Goal: Communication & Community: Share content

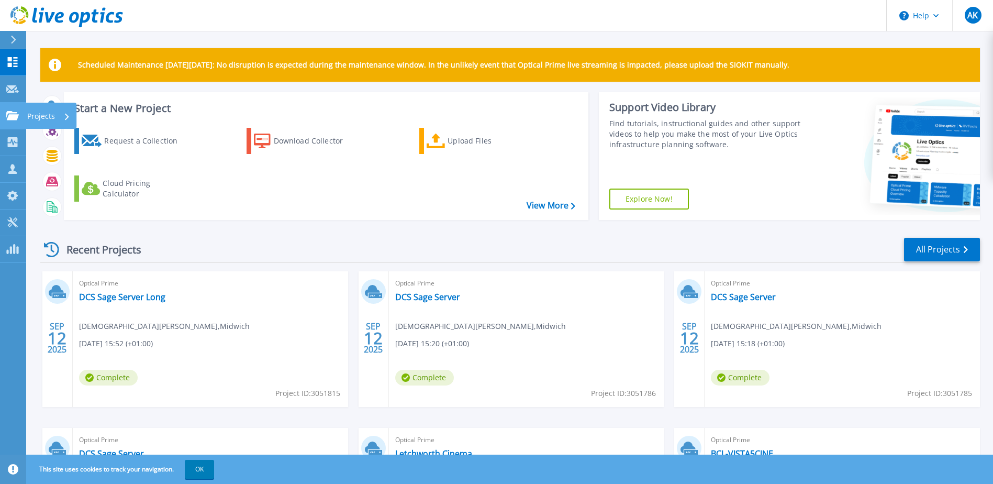
click at [17, 118] on icon at bounding box center [12, 115] width 13 height 9
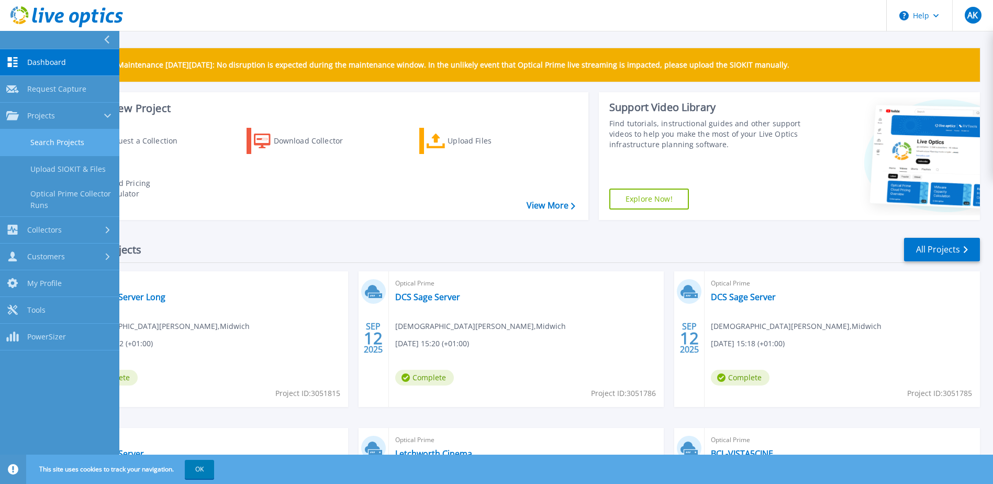
click at [61, 139] on link "Search Projects" at bounding box center [59, 142] width 119 height 27
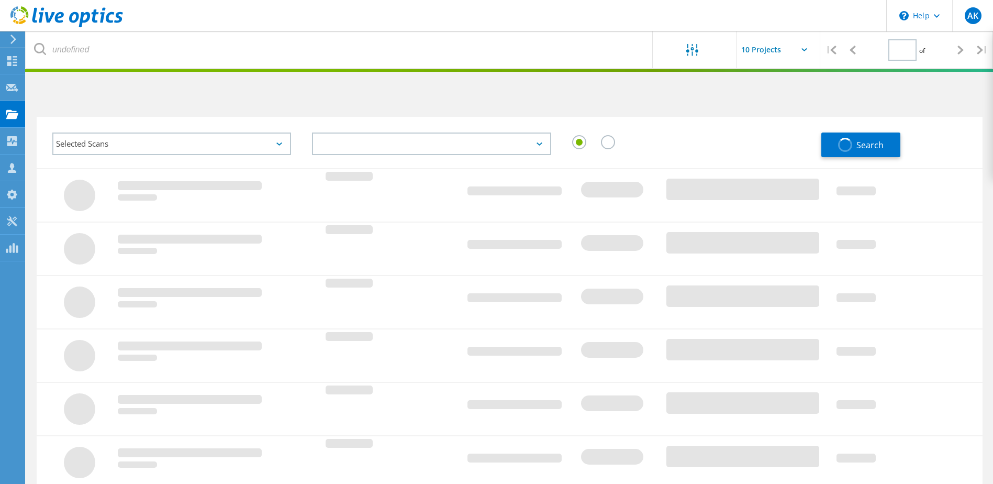
type input "1"
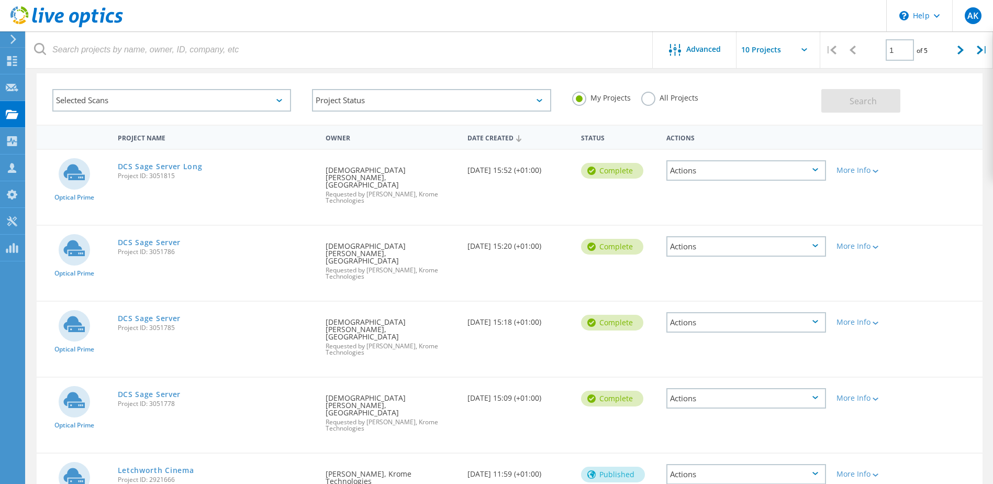
scroll to position [52, 0]
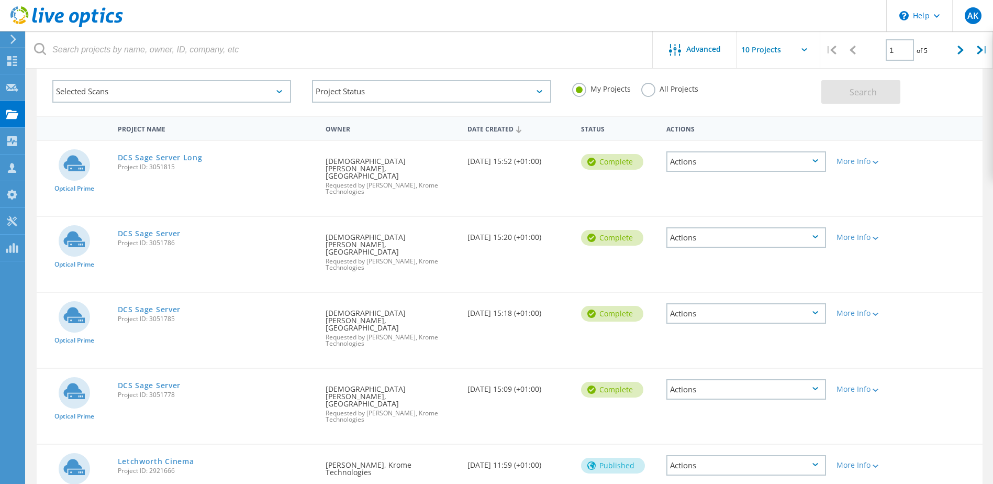
click at [816, 227] on div "Actions" at bounding box center [747, 237] width 160 height 20
click at [709, 238] on div "Share" at bounding box center [747, 246] width 158 height 16
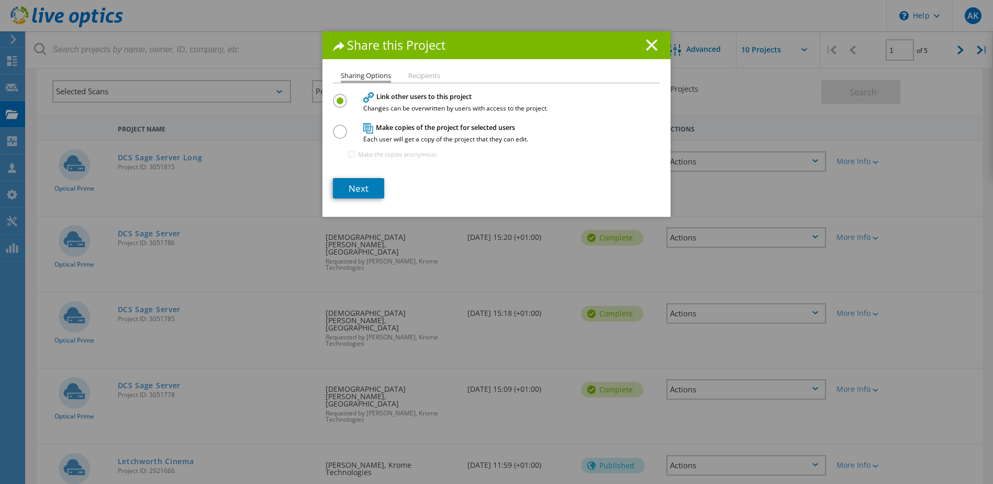
click at [419, 74] on li "Recipients" at bounding box center [424, 76] width 32 height 8
click at [363, 187] on link "Next" at bounding box center [358, 188] width 51 height 20
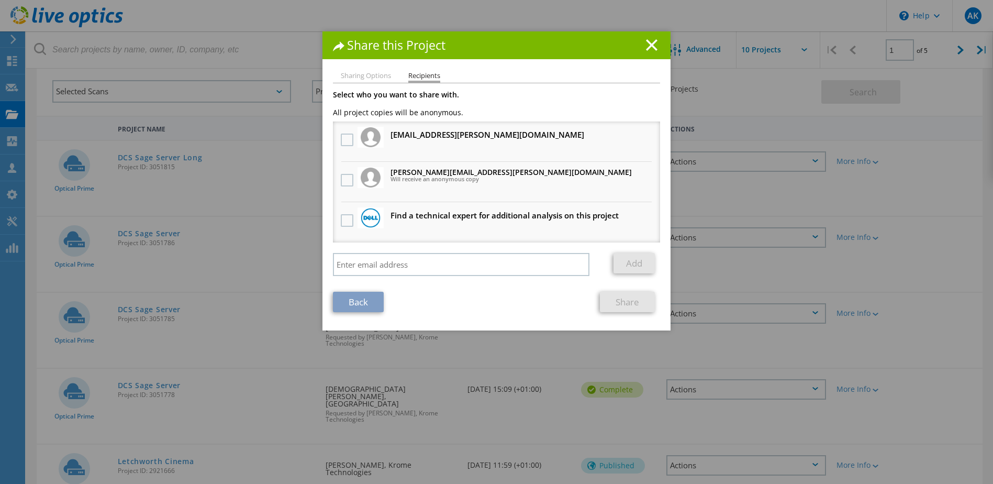
click at [427, 177] on span "Will receive an anonymous copy" at bounding box center [511, 179] width 241 height 6
click at [343, 180] on label at bounding box center [348, 180] width 15 height 13
click at [0, 0] on input "checkbox" at bounding box center [0, 0] width 0 height 0
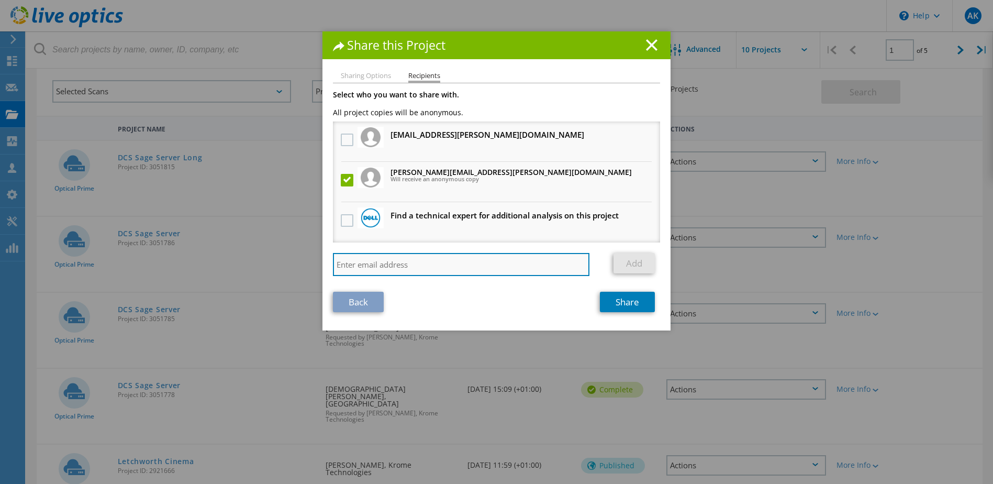
click at [379, 270] on input "search" at bounding box center [461, 264] width 257 height 23
type input "faizan.malik@krome.co.uk"
drag, startPoint x: 440, startPoint y: 267, endPoint x: 306, endPoint y: 269, distance: 134.6
click at [306, 269] on div "Share this Project Sharing Options Recipients Link other users to this project …" at bounding box center [496, 257] width 993 height 452
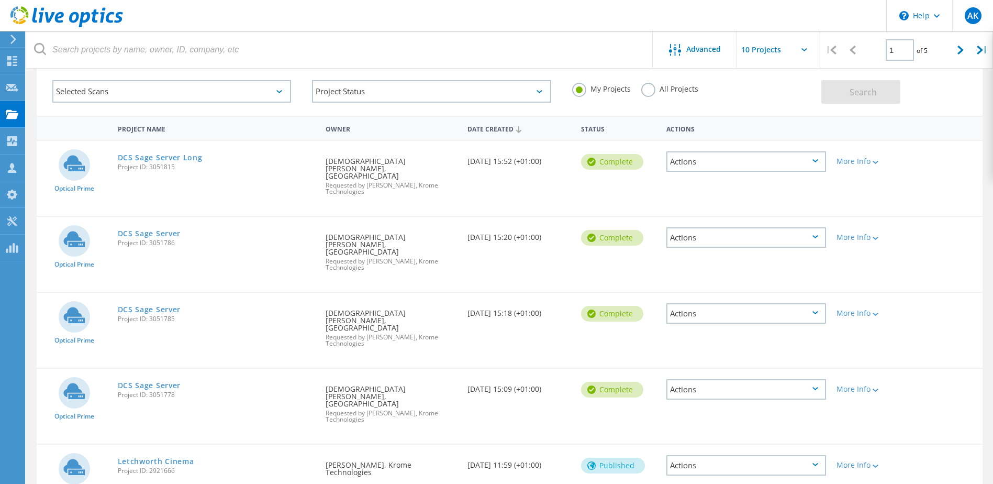
click at [806, 164] on div "Actions" at bounding box center [747, 161] width 160 height 20
click at [696, 172] on div "Share" at bounding box center [747, 170] width 158 height 16
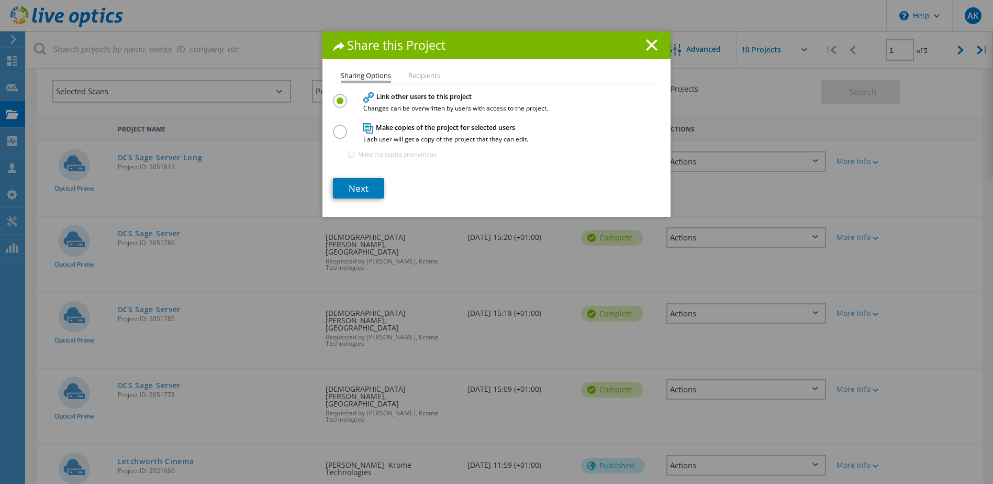
click at [333, 127] on label at bounding box center [342, 126] width 18 height 3
click at [0, 0] on input "radio" at bounding box center [0, 0] width 0 height 0
click at [349, 188] on link "Next" at bounding box center [358, 188] width 51 height 20
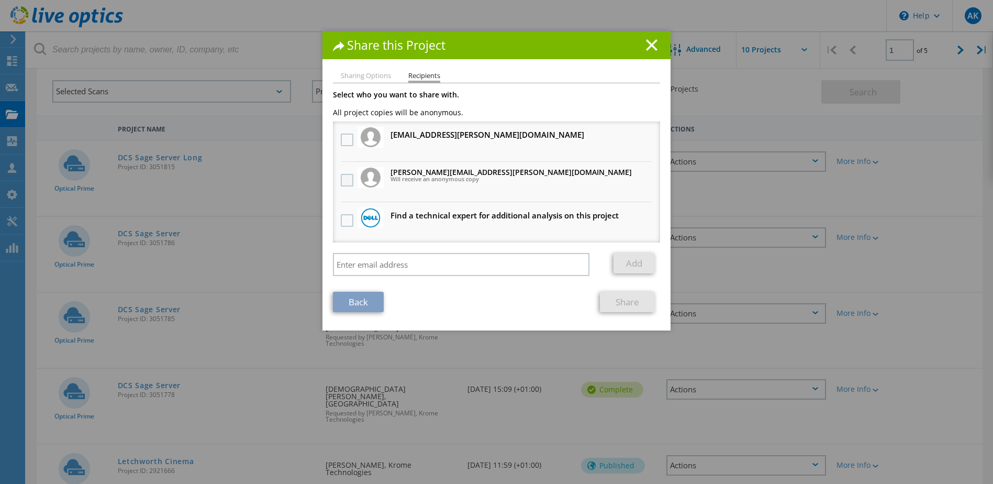
click at [349, 182] on label at bounding box center [348, 180] width 15 height 13
click at [0, 0] on input "checkbox" at bounding box center [0, 0] width 0 height 0
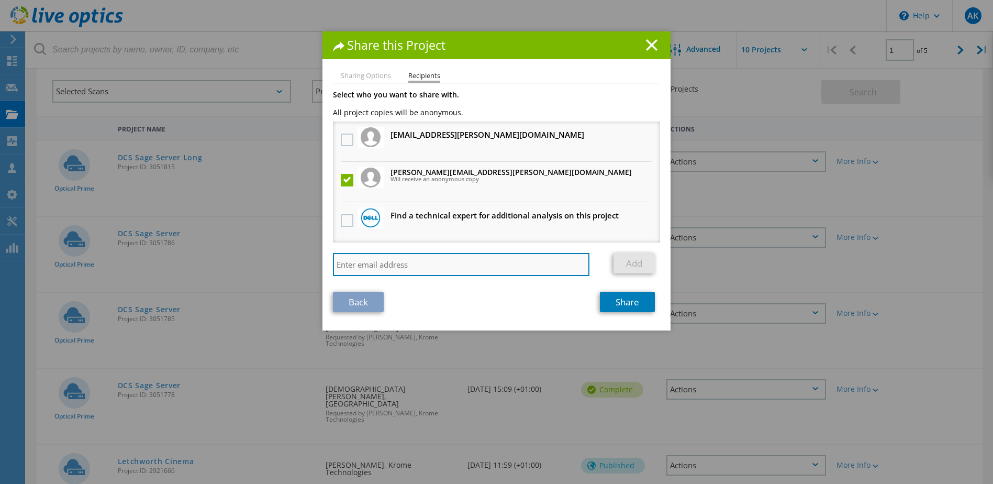
click at [402, 268] on input "search" at bounding box center [461, 264] width 257 height 23
paste input "Generated by AI. Make sure to check for accuracy. Meeting notes: Requirements G…"
type input "Generated by AI. Make sure to check for accuracy. Meeting notes: Requirements G…"
drag, startPoint x: 440, startPoint y: 267, endPoint x: 330, endPoint y: 265, distance: 109.4
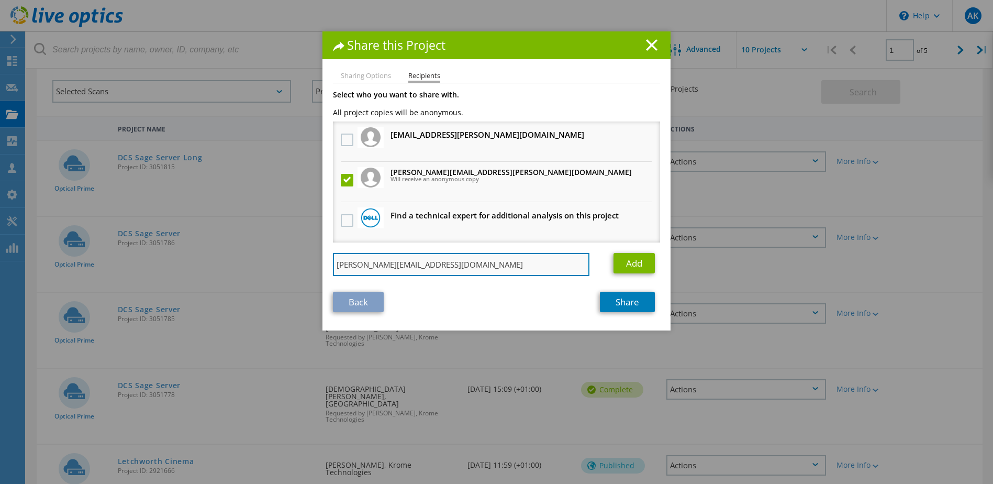
click at [333, 265] on input "faizan.malik@krome.co.uk" at bounding box center [461, 264] width 257 height 23
type input "faizan.malik@krome.co.uk"
click at [625, 265] on link "Add" at bounding box center [634, 263] width 41 height 20
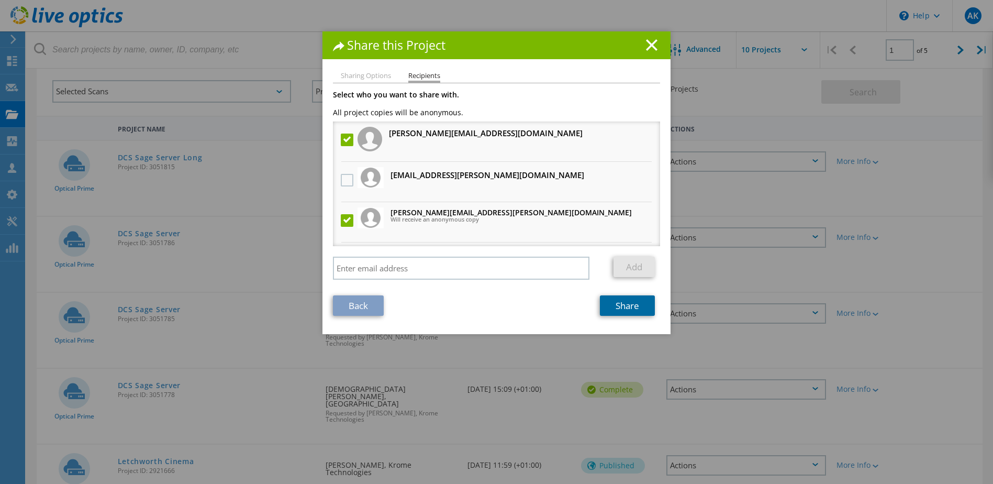
click at [620, 306] on link "Share" at bounding box center [627, 305] width 55 height 20
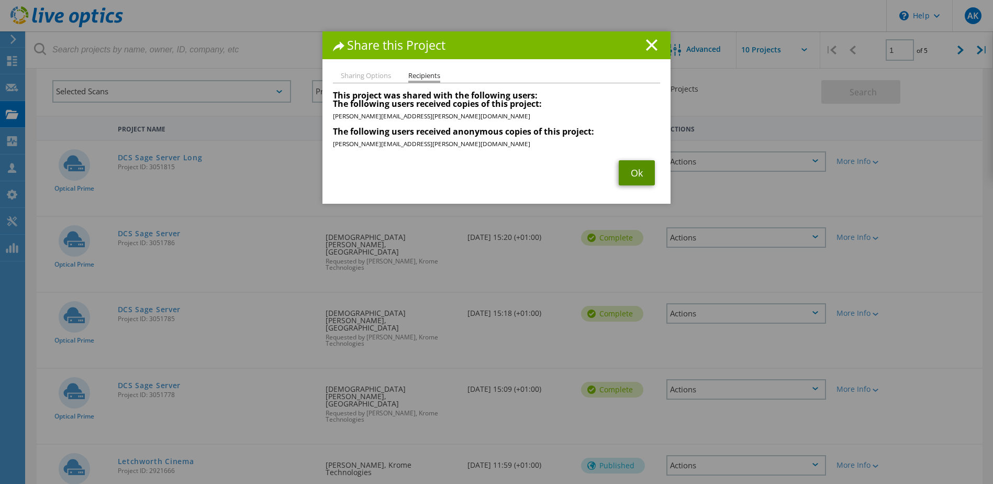
click at [628, 175] on link "Ok" at bounding box center [637, 172] width 36 height 25
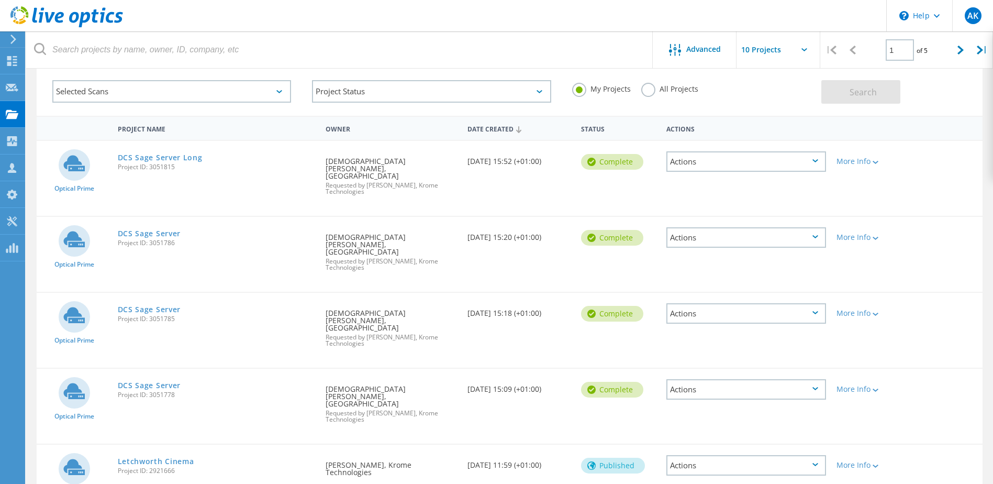
click at [814, 227] on div "Actions" at bounding box center [747, 237] width 160 height 20
click at [719, 238] on div "Share" at bounding box center [747, 246] width 158 height 16
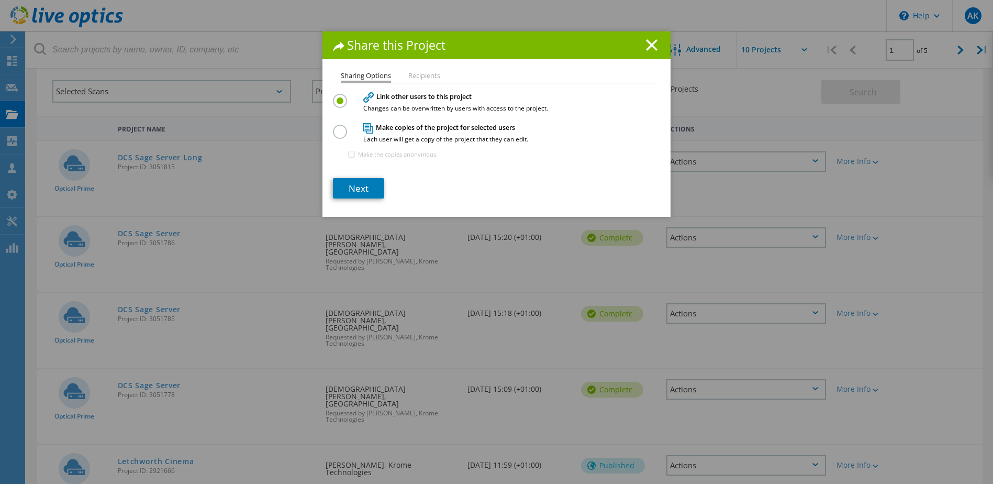
click at [339, 127] on label at bounding box center [342, 126] width 18 height 3
click at [0, 0] on input "radio" at bounding box center [0, 0] width 0 height 0
click at [357, 181] on link "Next" at bounding box center [358, 188] width 51 height 20
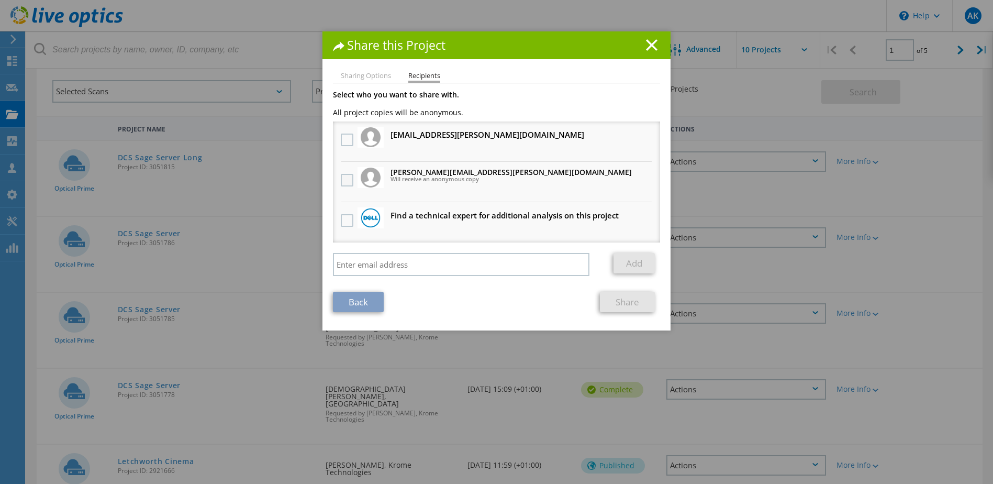
click at [341, 181] on label at bounding box center [348, 180] width 15 height 13
click at [0, 0] on input "checkbox" at bounding box center [0, 0] width 0 height 0
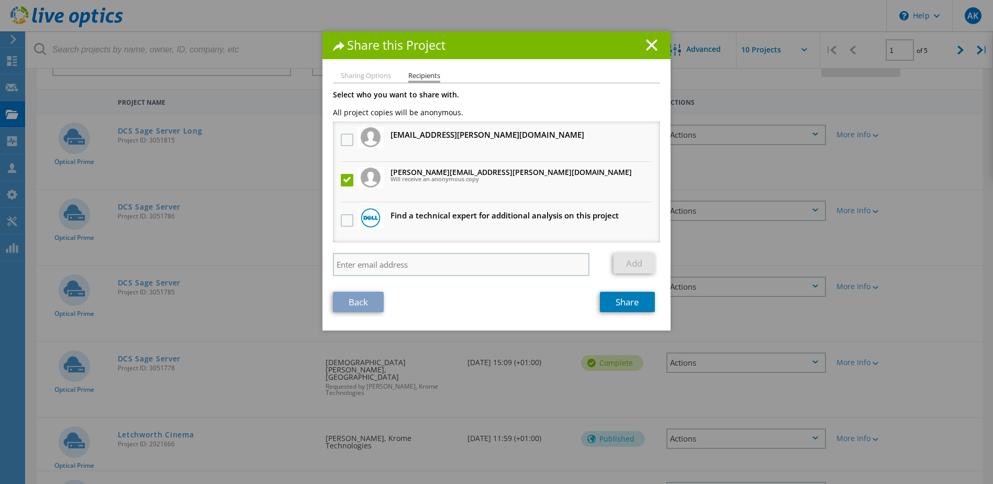
scroll to position [52, 0]
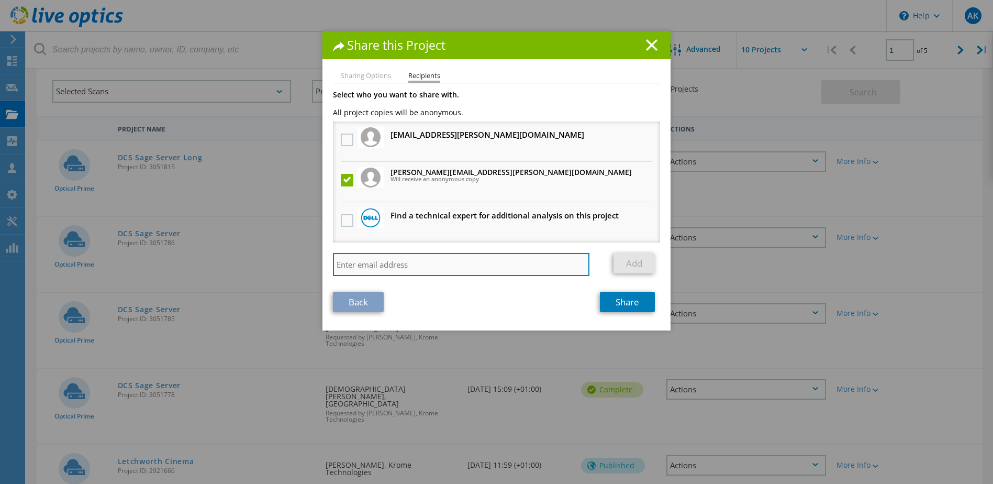
click at [383, 265] on input "search" at bounding box center [461, 264] width 257 height 23
paste input "faizan.malik@krome.co.uk"
type input "faizan.malik@krome.co.uk"
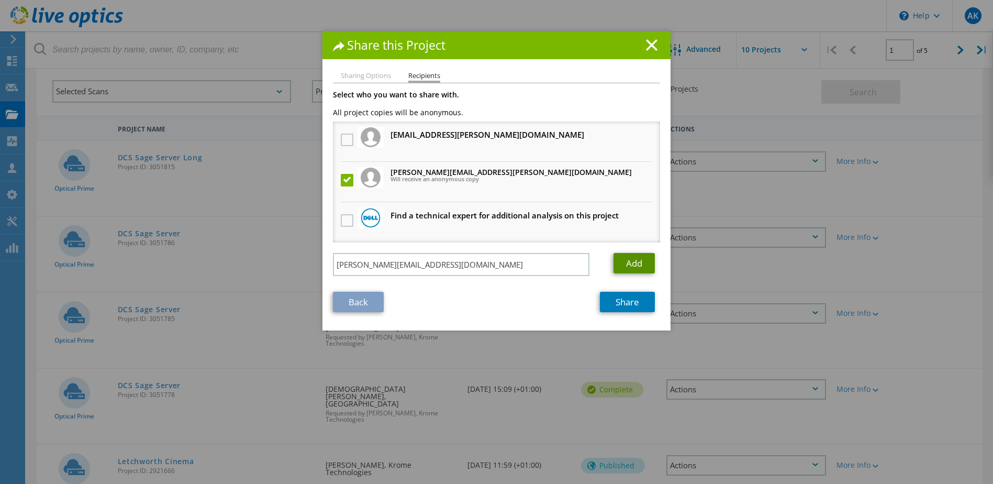
click at [628, 267] on link "Add" at bounding box center [634, 263] width 41 height 20
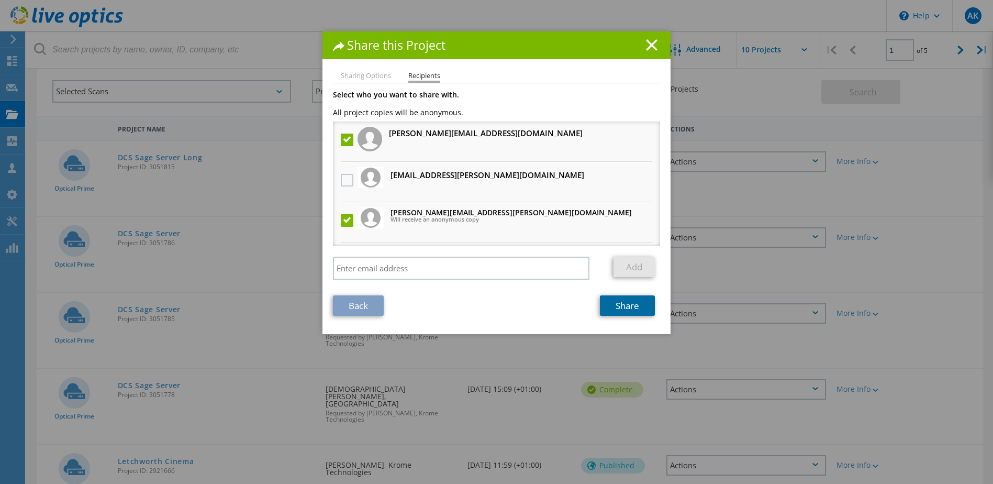
click at [616, 311] on link "Share" at bounding box center [627, 305] width 55 height 20
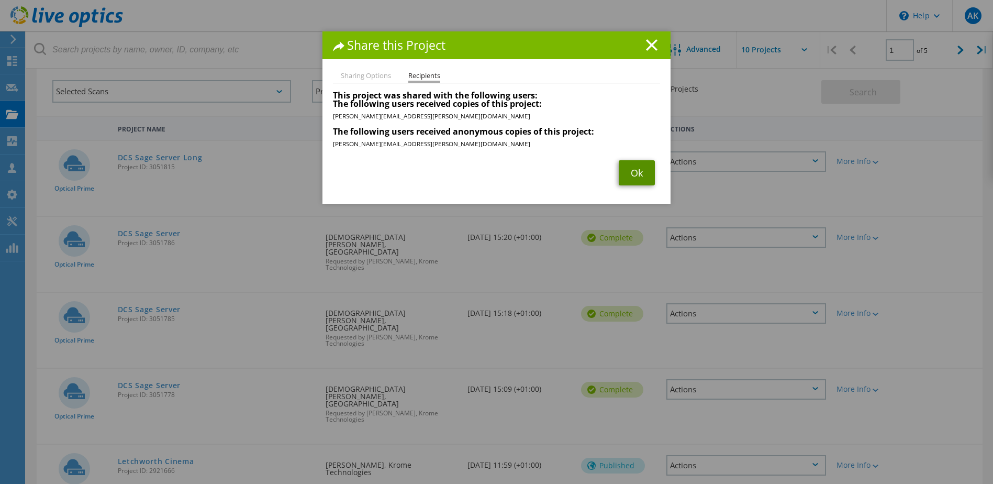
click at [637, 173] on link "Ok" at bounding box center [637, 172] width 36 height 25
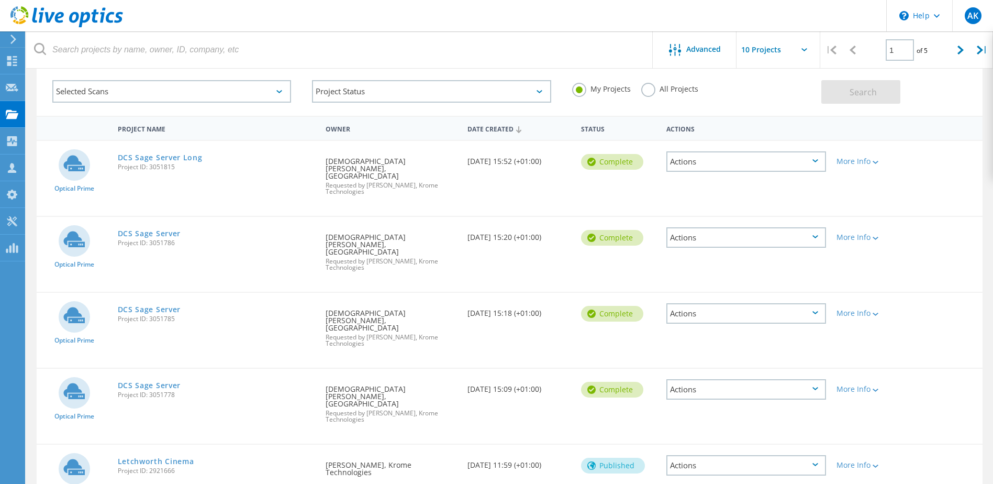
click at [815, 311] on icon at bounding box center [816, 312] width 6 height 3
click at [720, 314] on div "Share" at bounding box center [747, 322] width 158 height 16
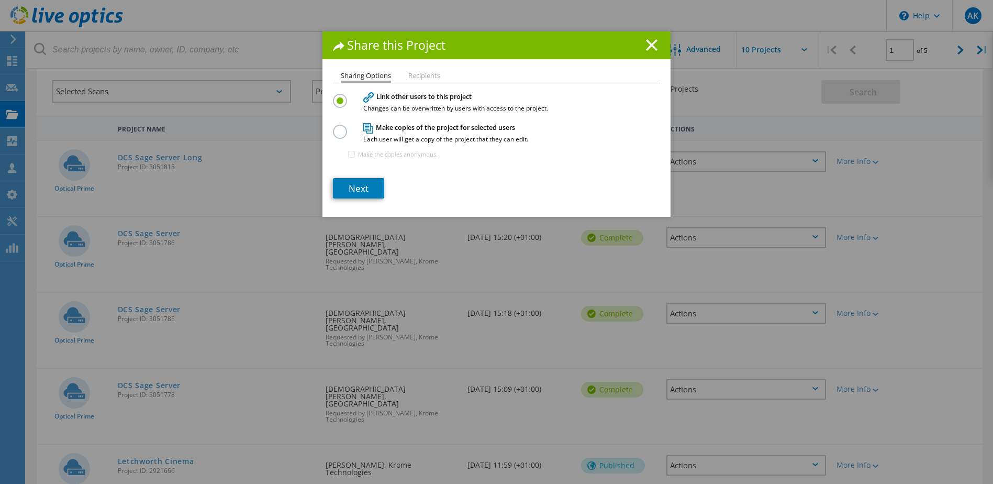
click at [335, 127] on label at bounding box center [342, 126] width 18 height 3
click at [0, 0] on input "radio" at bounding box center [0, 0] width 0 height 0
click at [362, 189] on link "Next" at bounding box center [358, 188] width 51 height 20
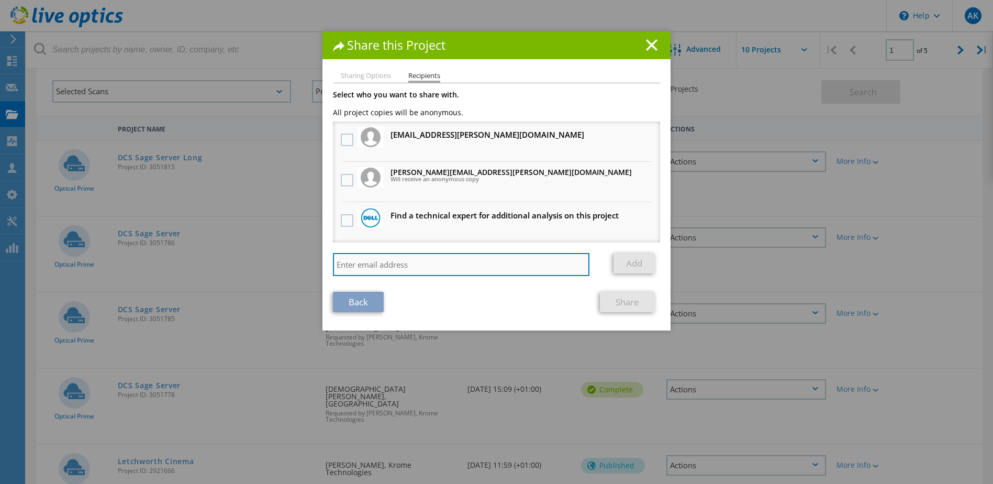
click at [384, 268] on input "search" at bounding box center [461, 264] width 257 height 23
click at [341, 181] on label at bounding box center [348, 180] width 15 height 13
click at [0, 0] on input "checkbox" at bounding box center [0, 0] width 0 height 0
click at [376, 264] on input "search" at bounding box center [461, 264] width 257 height 23
paste input "faizan.malik@krome.co.uk"
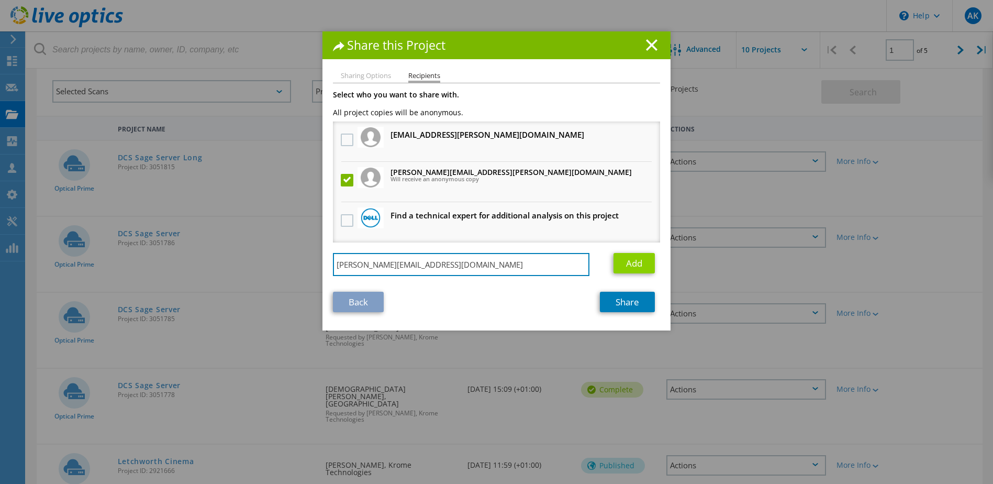
type input "faizan.malik@krome.co.uk"
click at [633, 263] on link "Add" at bounding box center [634, 263] width 41 height 20
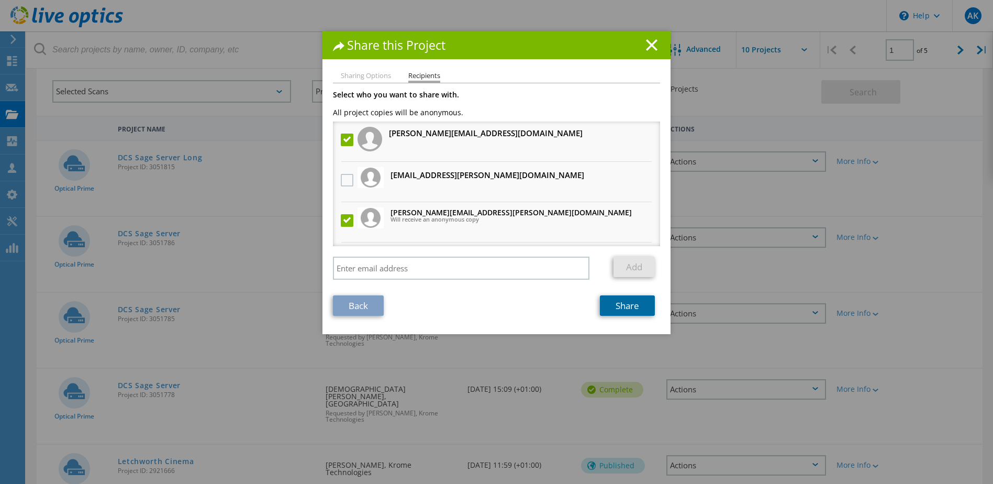
click at [623, 307] on link "Share" at bounding box center [627, 305] width 55 height 20
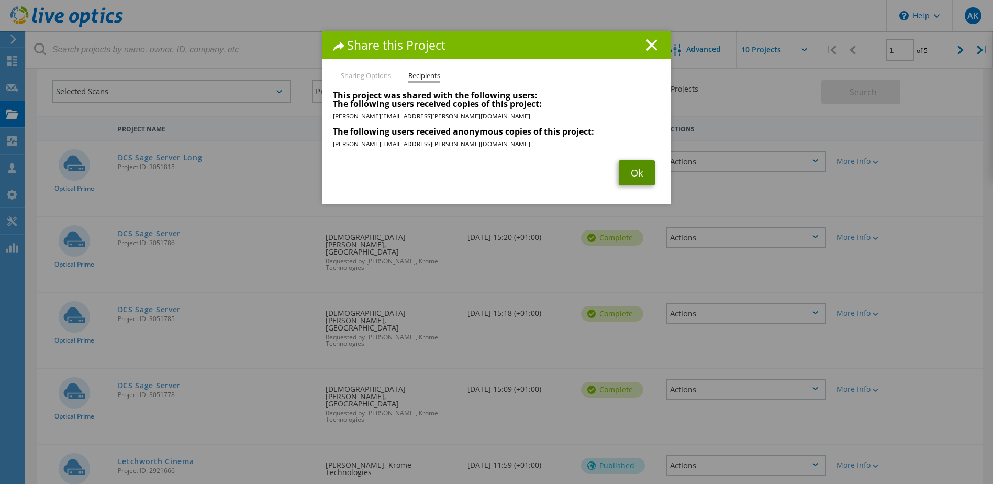
click at [634, 171] on link "Ok" at bounding box center [637, 172] width 36 height 25
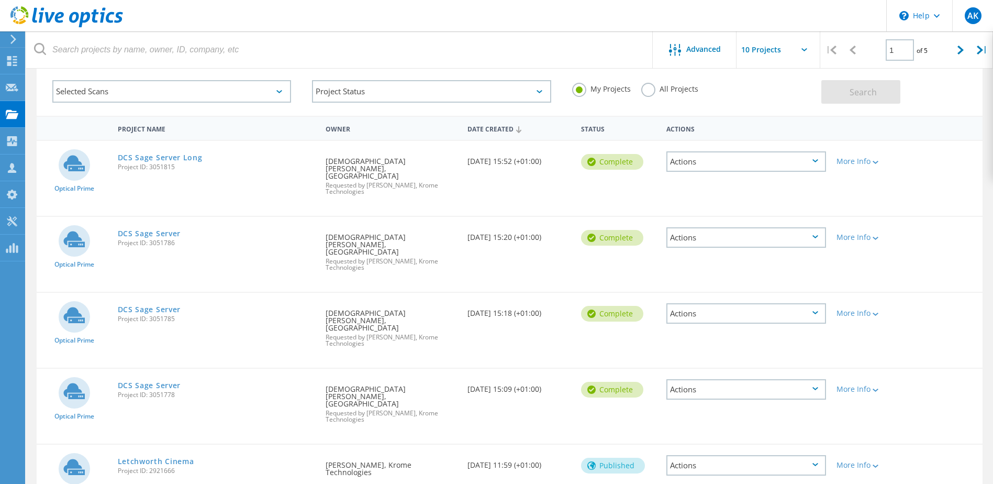
click at [819, 379] on div "Actions" at bounding box center [747, 389] width 160 height 20
click at [750, 390] on div "Share" at bounding box center [747, 398] width 158 height 16
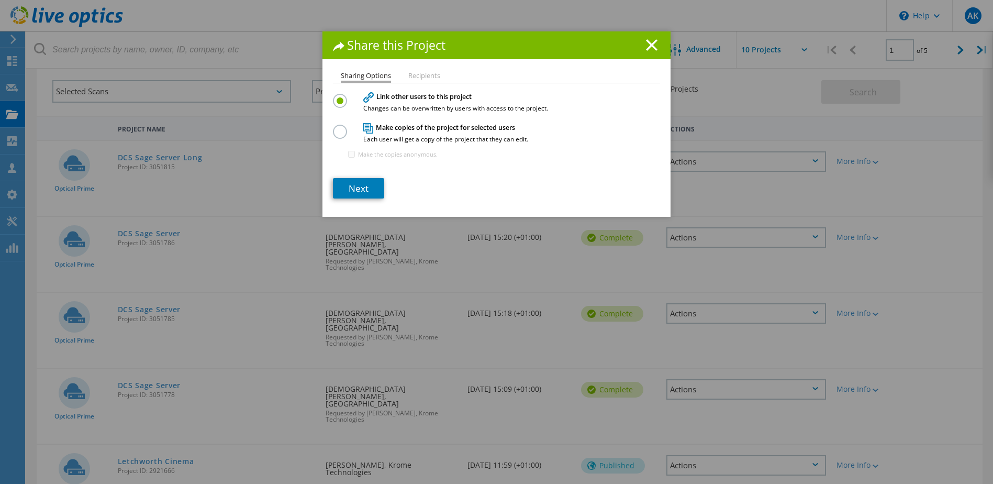
click at [337, 127] on label at bounding box center [342, 126] width 18 height 3
click at [0, 0] on input "radio" at bounding box center [0, 0] width 0 height 0
click at [353, 186] on link "Next" at bounding box center [358, 188] width 51 height 20
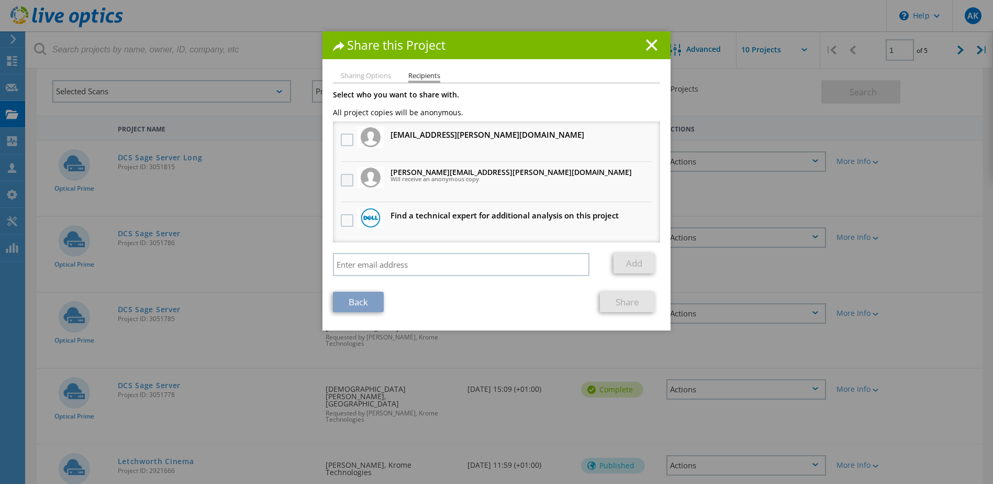
click at [341, 174] on label at bounding box center [348, 180] width 15 height 13
click at [0, 0] on input "checkbox" at bounding box center [0, 0] width 0 height 0
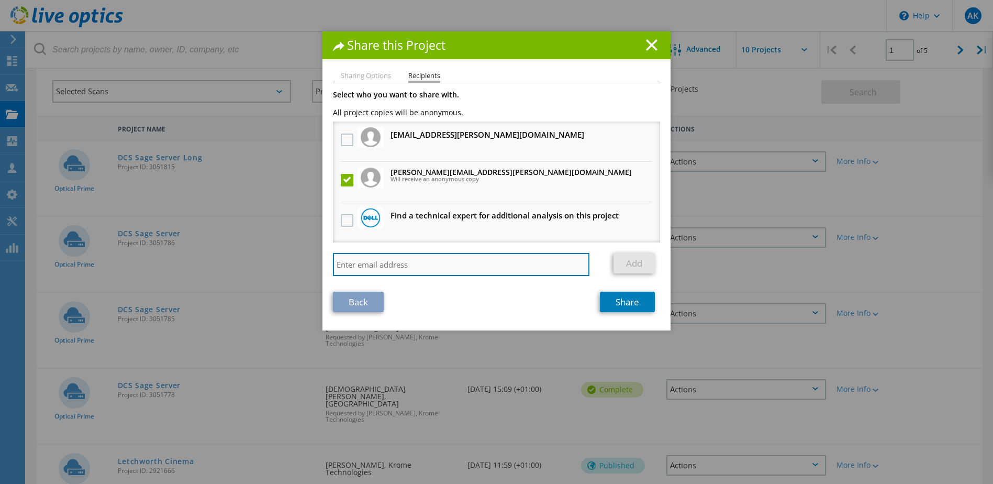
click at [401, 268] on input "search" at bounding box center [461, 264] width 257 height 23
paste input "faizan.malik@krome.co.uk"
type input "faizan.malik@krome.co.uk"
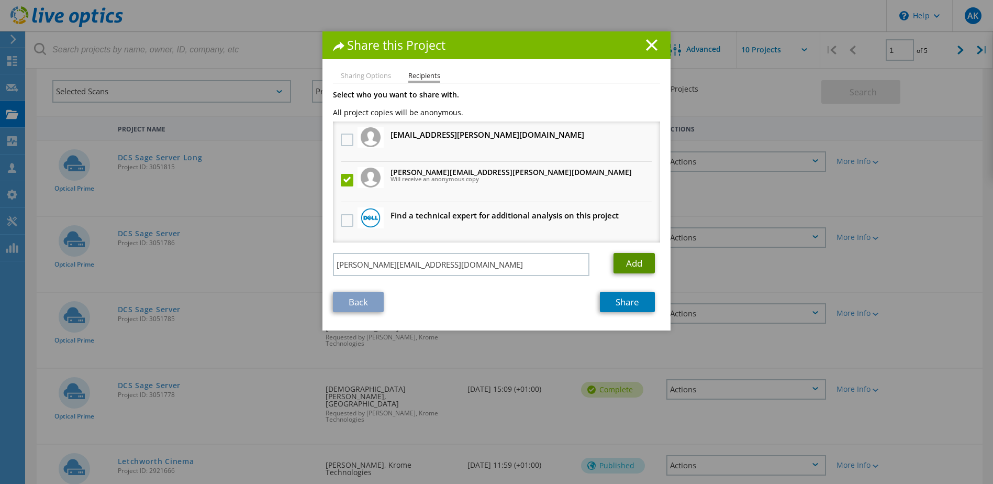
click at [624, 262] on link "Add" at bounding box center [634, 263] width 41 height 20
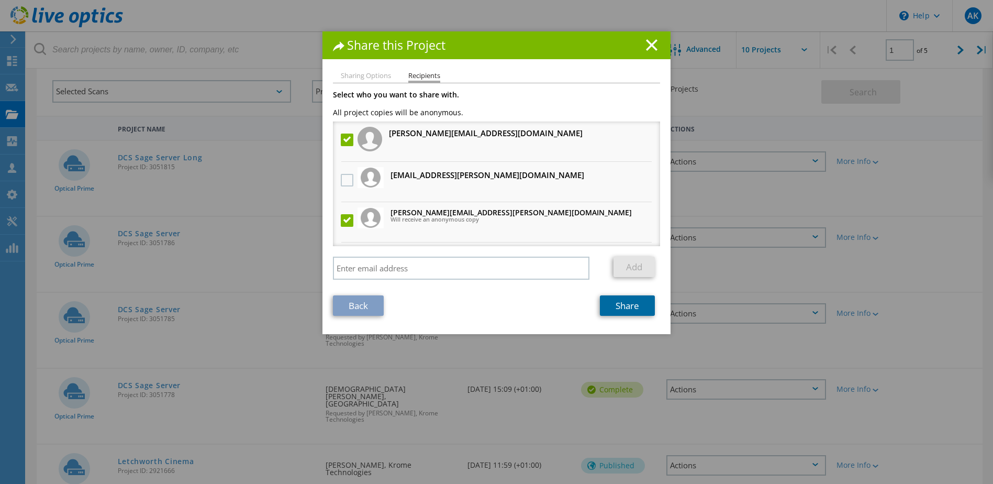
click at [627, 306] on link "Share" at bounding box center [627, 305] width 55 height 20
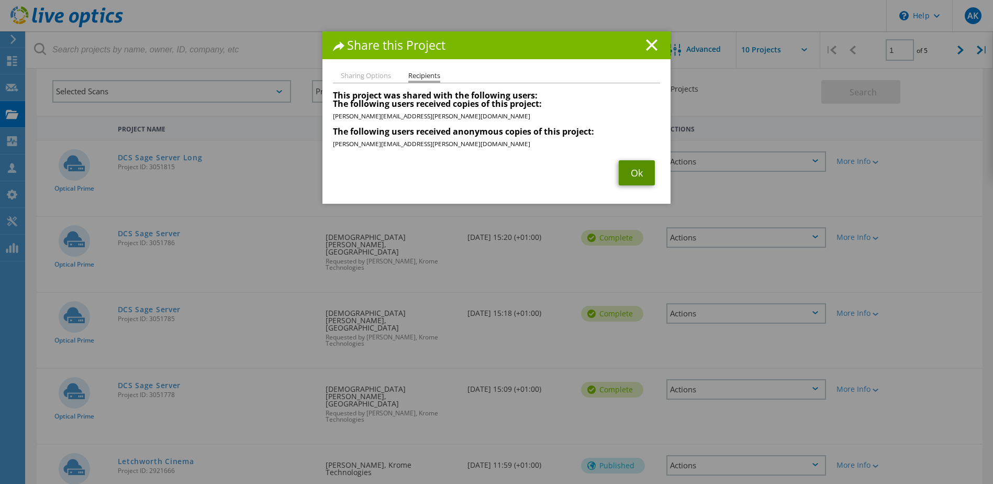
click at [636, 174] on link "Ok" at bounding box center [637, 172] width 36 height 25
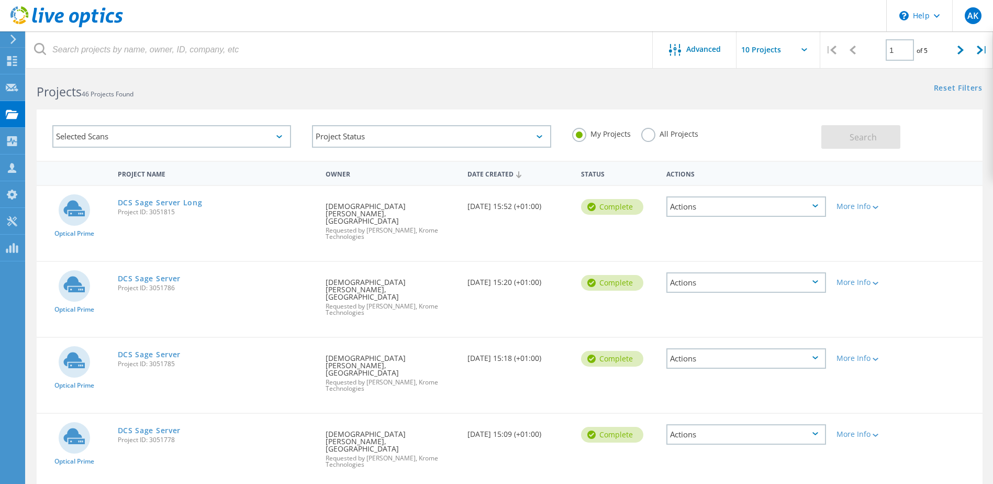
scroll to position [0, 0]
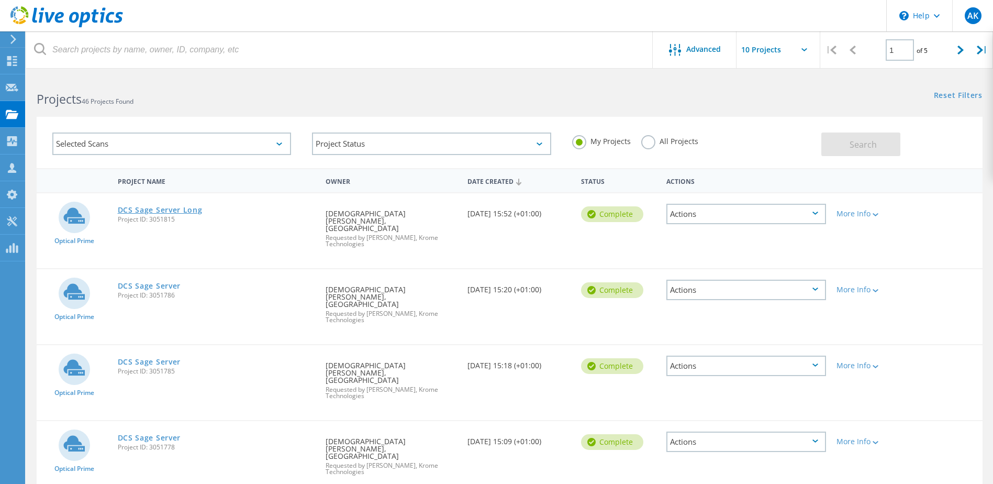
click at [157, 210] on link "DCS Sage Server Long" at bounding box center [160, 209] width 85 height 7
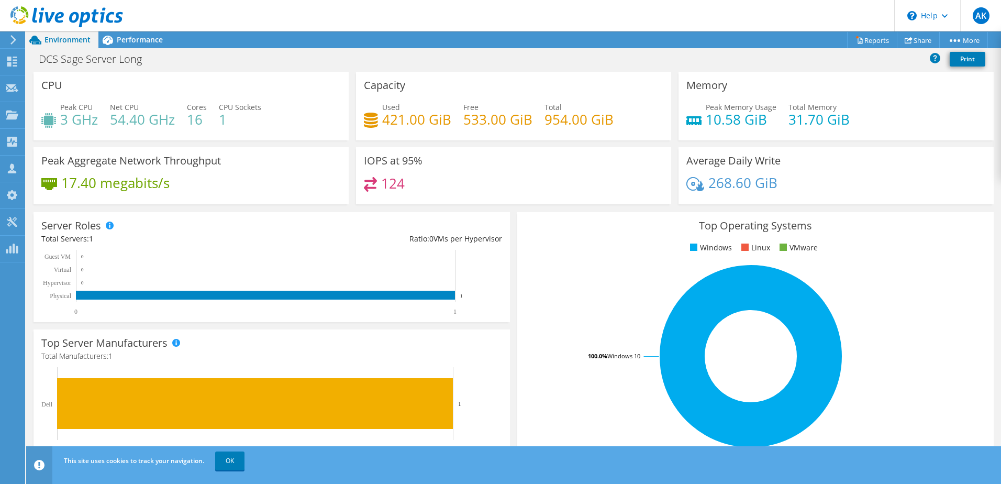
click at [627, 295] on rect at bounding box center [750, 355] width 451 height 183
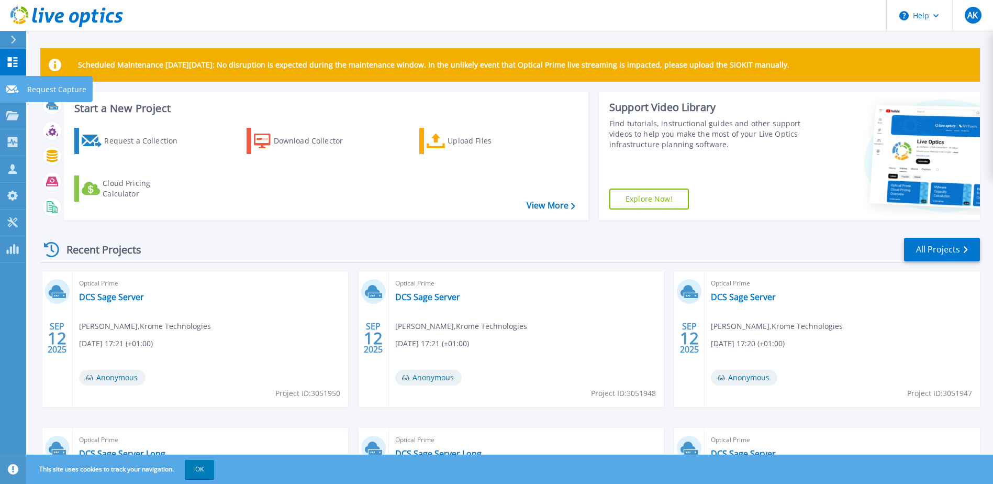
click at [10, 86] on icon at bounding box center [12, 89] width 13 height 8
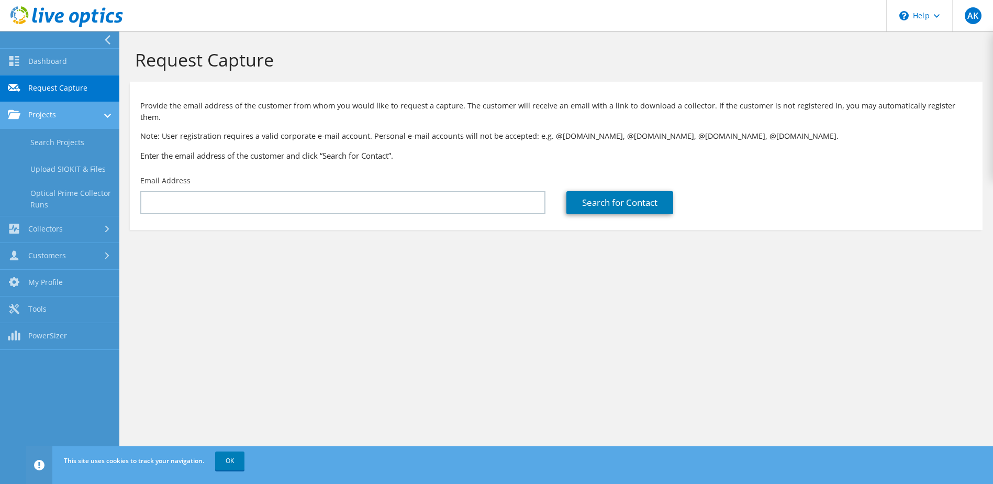
click at [60, 116] on link "Projects" at bounding box center [59, 115] width 119 height 27
click at [56, 117] on link "Projects" at bounding box center [59, 115] width 119 height 27
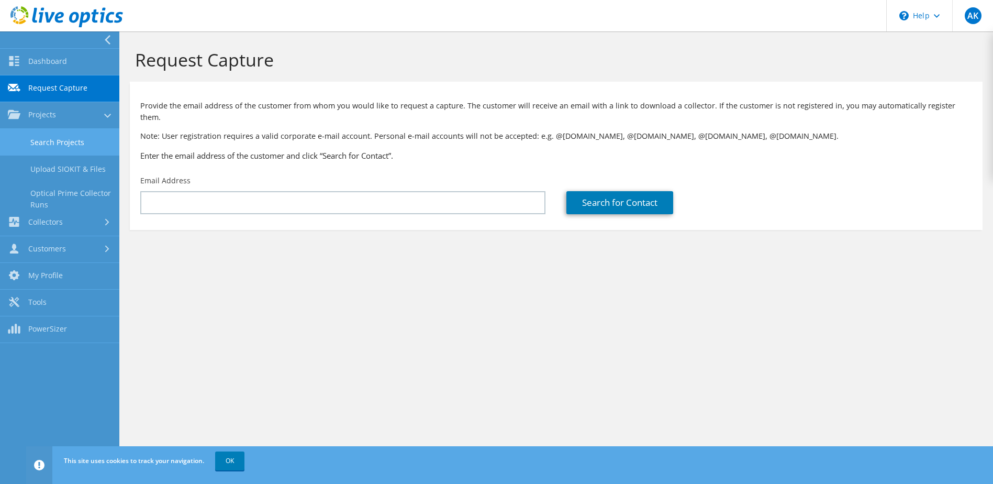
click at [59, 133] on link "Search Projects" at bounding box center [59, 142] width 119 height 27
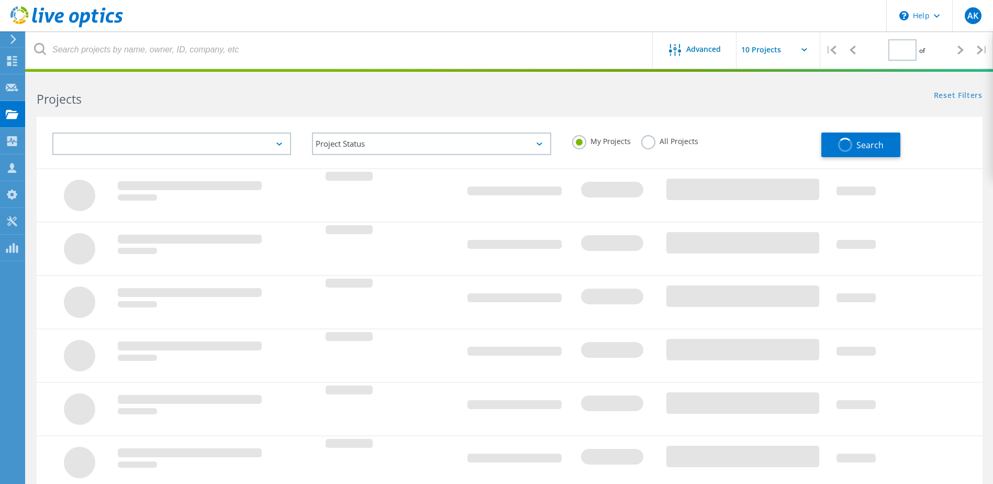
type input "1"
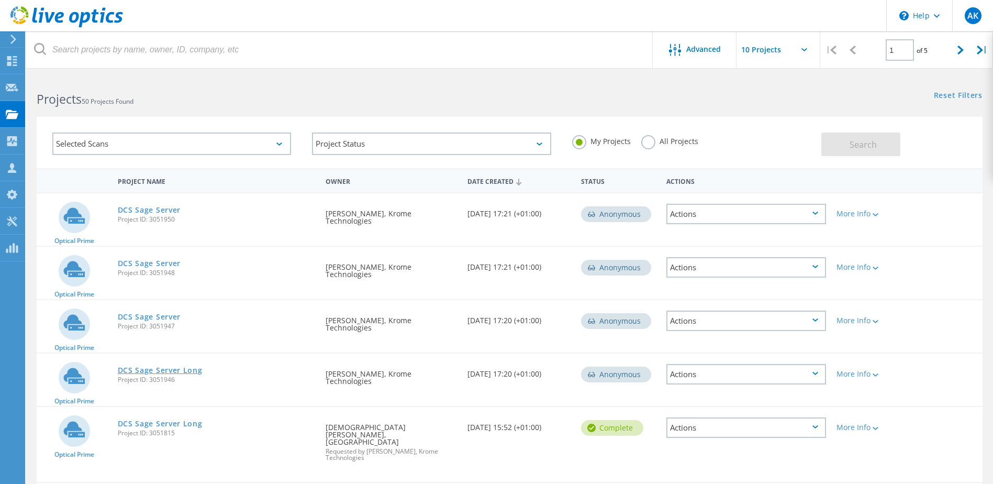
click at [130, 367] on link "DCS Sage Server Long" at bounding box center [160, 370] width 85 height 7
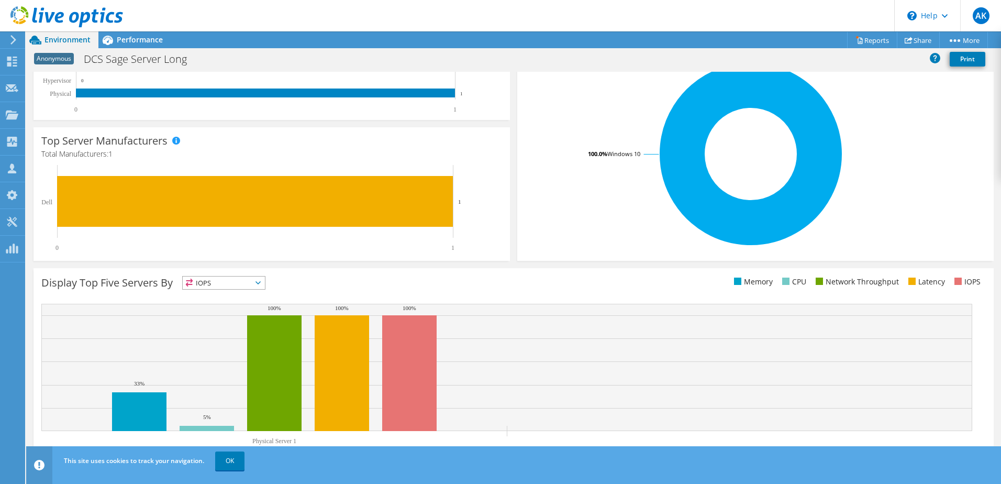
scroll to position [215, 0]
